Goal: Obtain resource: Obtain resource

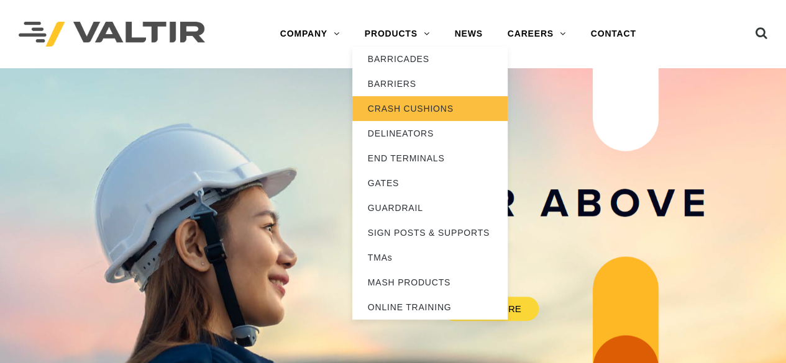
click at [428, 103] on link "CRASH CUSHIONS" at bounding box center [429, 108] width 155 height 25
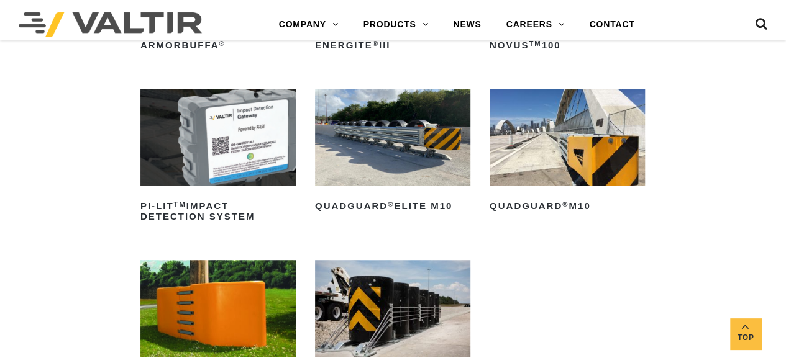
scroll to position [319, 0]
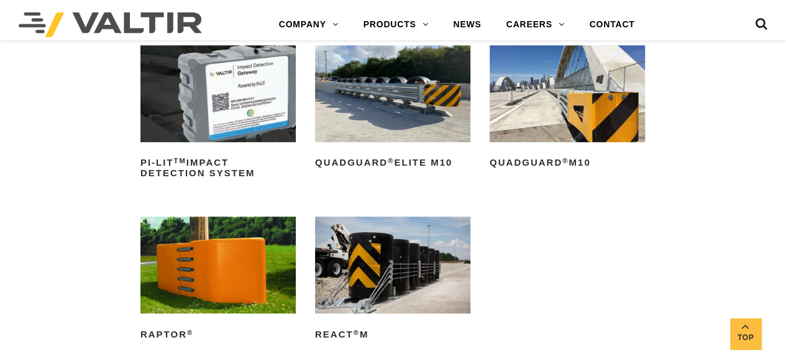
click at [573, 110] on img at bounding box center [567, 93] width 155 height 97
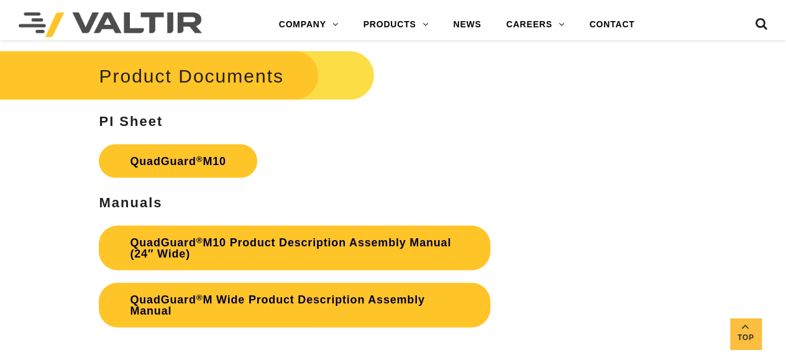
scroll to position [3551, 0]
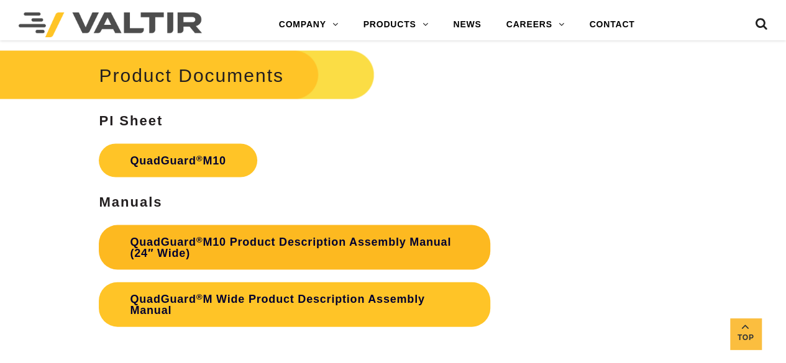
click at [324, 237] on link "QuadGuard ® M10 Product Description Assembly Manual (24″ Wide)" at bounding box center [294, 248] width 391 height 45
